Goal: Navigation & Orientation: Find specific page/section

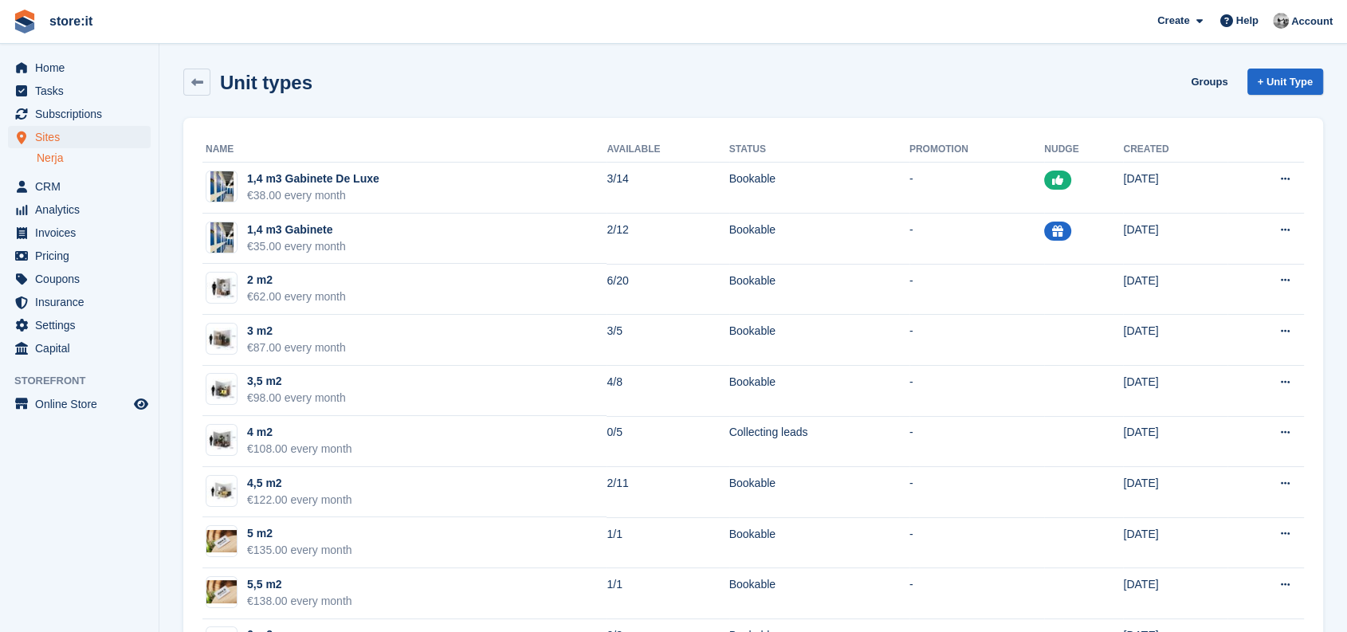
click at [529, 356] on td "3 m2 €87.00 every month" at bounding box center [404, 340] width 404 height 51
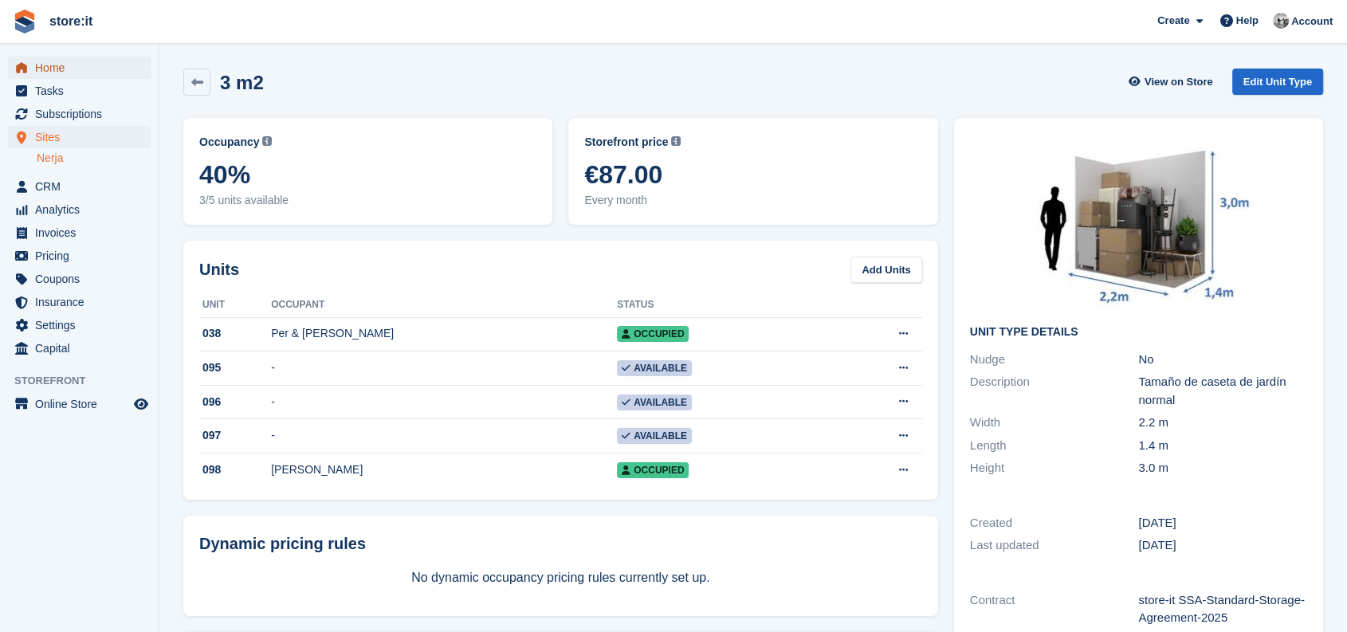
click at [49, 75] on span "Home" at bounding box center [83, 68] width 96 height 22
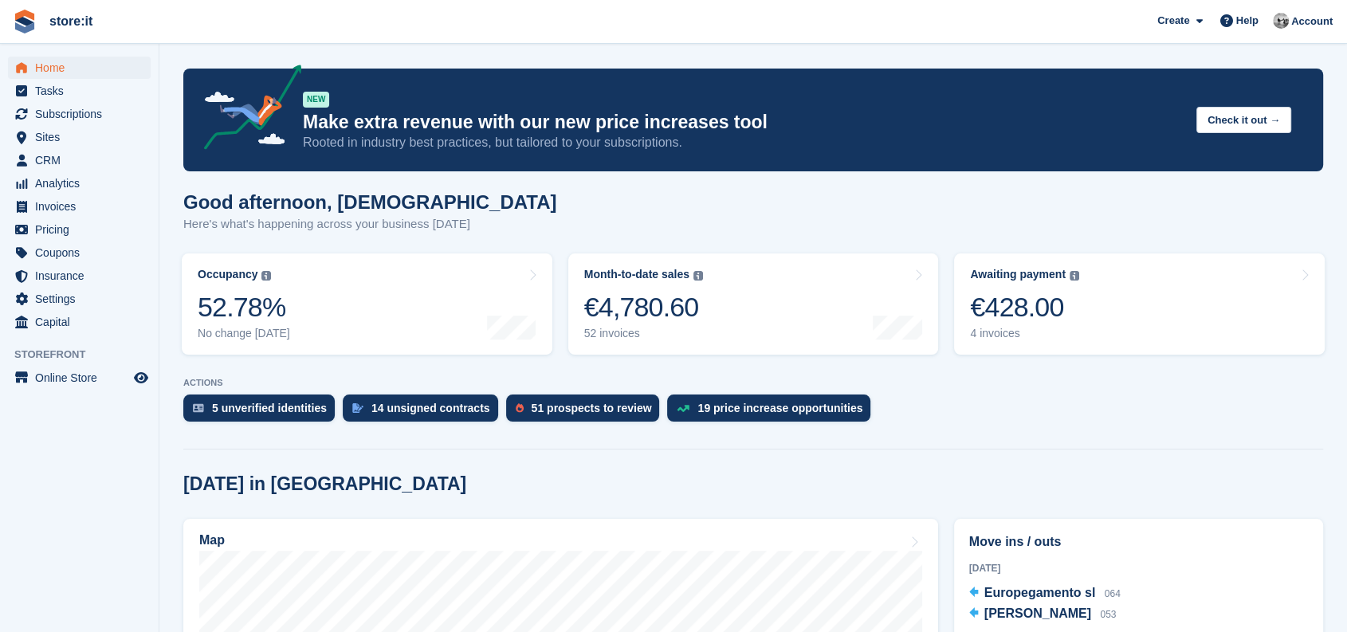
click at [825, 226] on div "Good afternoon, Christian Here's what's happening across your business today" at bounding box center [752, 221] width 1139 height 61
